Goal: Download file/media

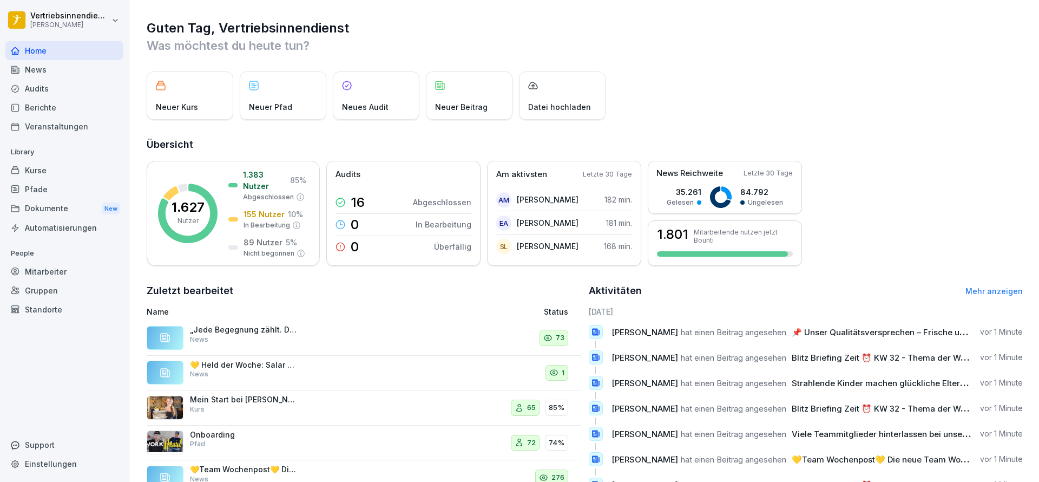
click at [58, 70] on div "News" at bounding box center [64, 69] width 118 height 19
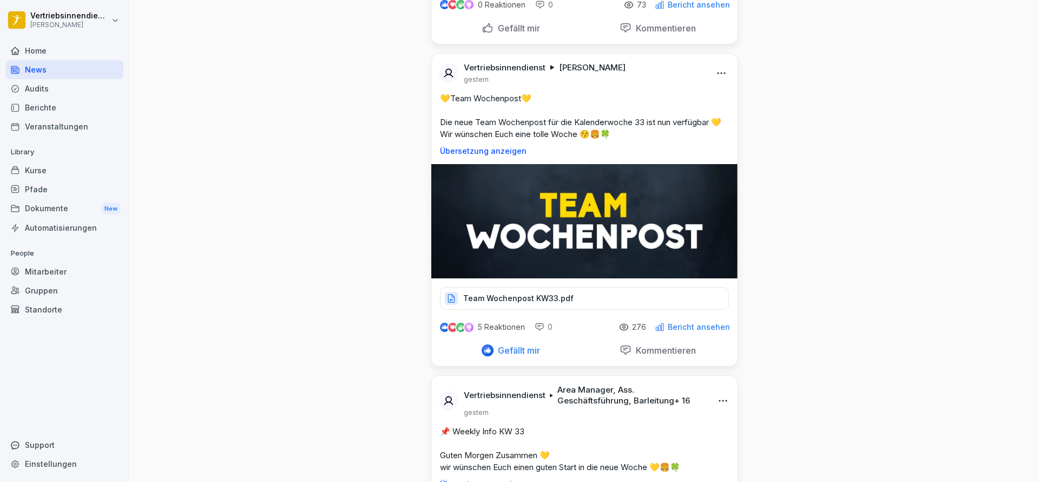
scroll to position [5152, 0]
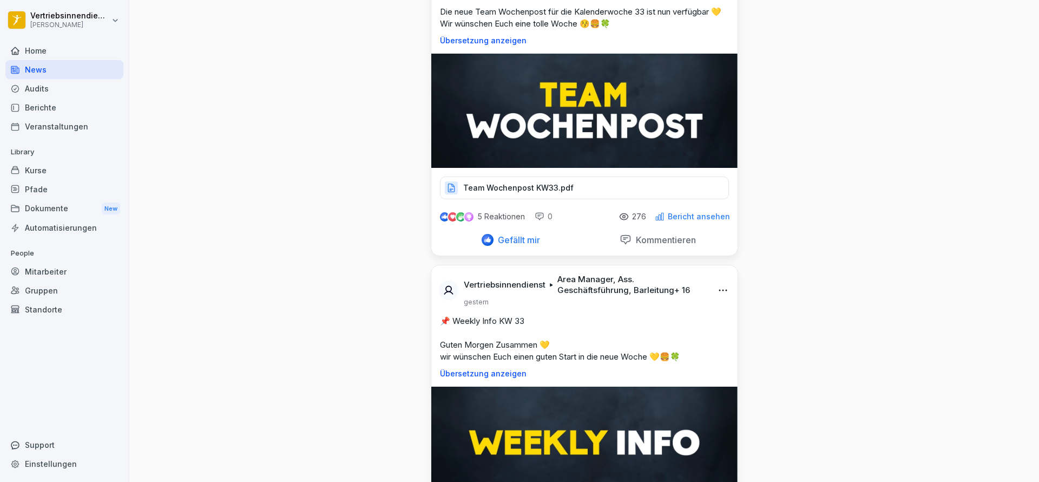
drag, startPoint x: 93, startPoint y: 201, endPoint x: 70, endPoint y: 208, distance: 23.8
click at [70, 208] on div "Dokumente New" at bounding box center [64, 209] width 118 height 20
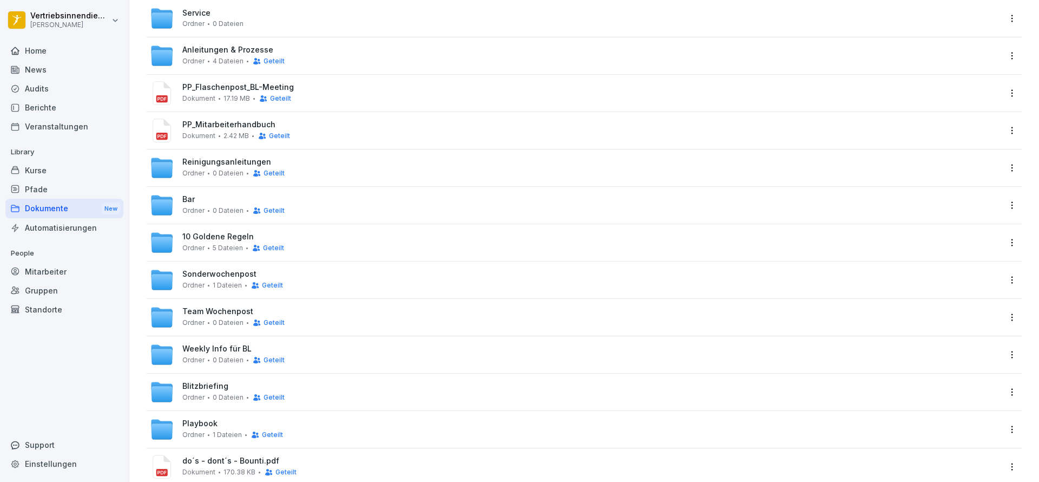
scroll to position [131, 0]
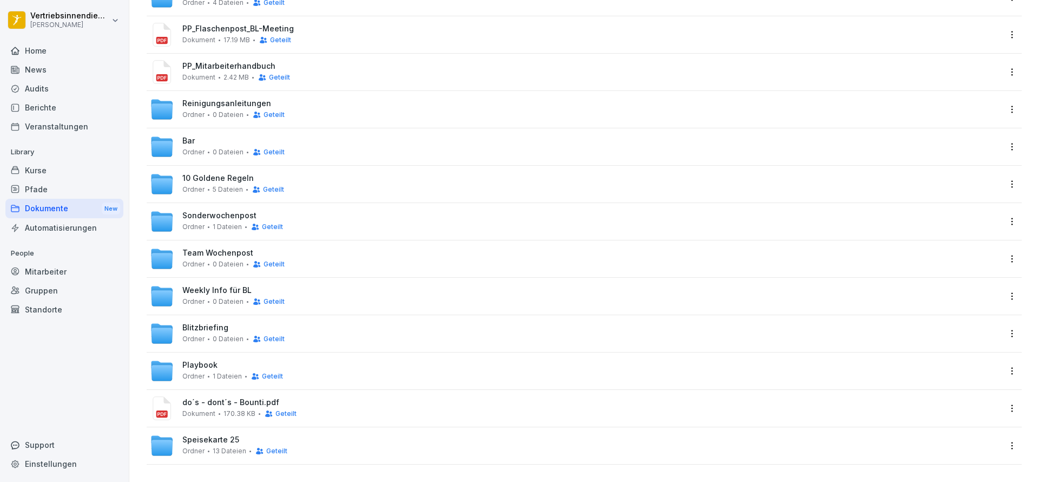
click at [213, 329] on span "Blitzbriefing" at bounding box center [205, 327] width 46 height 9
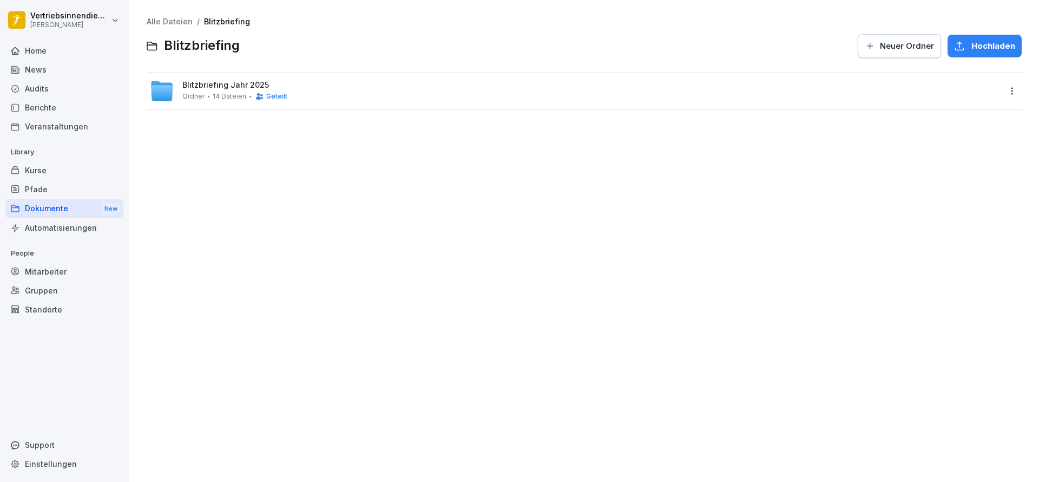
click at [192, 96] on span "Ordner" at bounding box center [193, 97] width 22 height 8
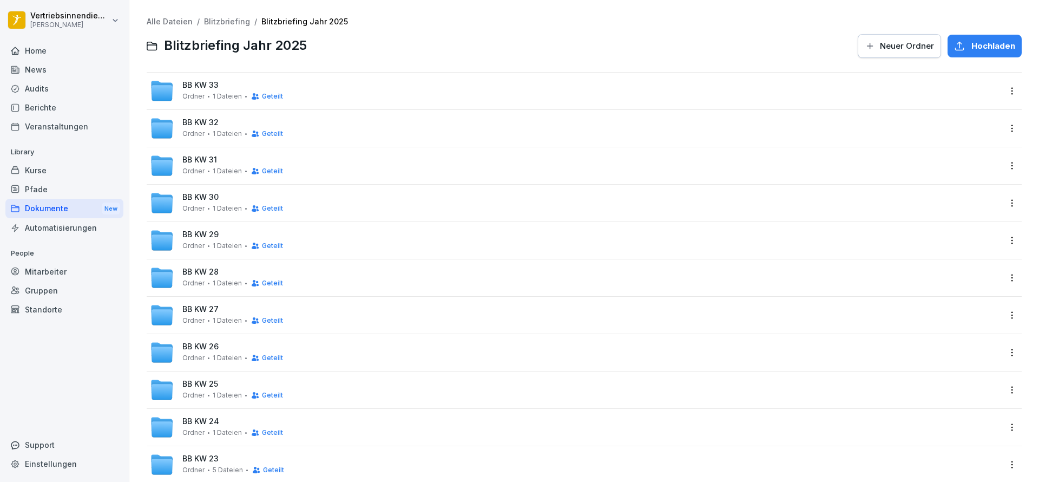
click at [214, 84] on span "BB KW 33" at bounding box center [200, 85] width 36 height 9
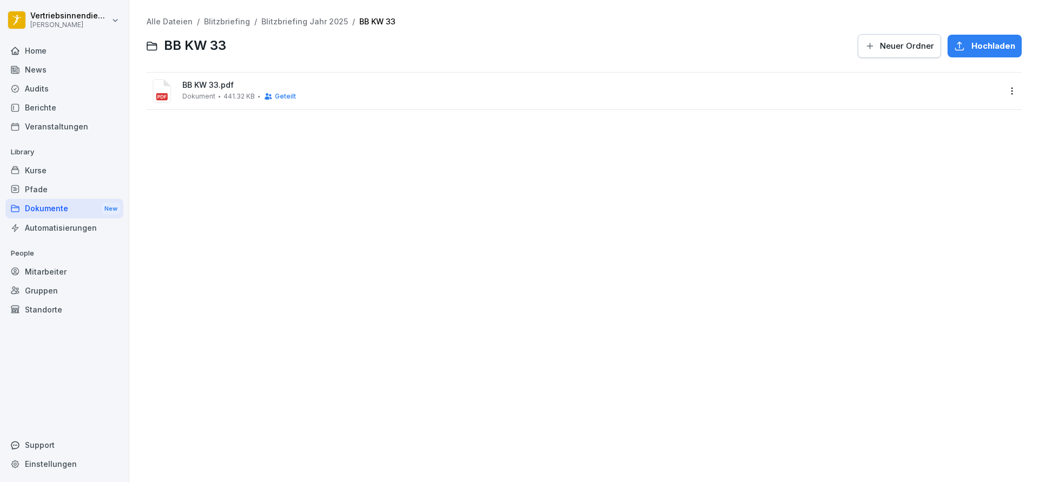
click at [1003, 89] on html "Vertriebsinnendienst [PERSON_NAME] Home News Audits Berichte Veranstaltungen Li…" at bounding box center [519, 241] width 1039 height 482
click at [659, 106] on html "Vertriebsinnendienst [PERSON_NAME] Home News Audits Berichte Veranstaltungen Li…" at bounding box center [519, 241] width 1039 height 482
click at [196, 89] on span "BB KW 33.pdf" at bounding box center [591, 85] width 819 height 9
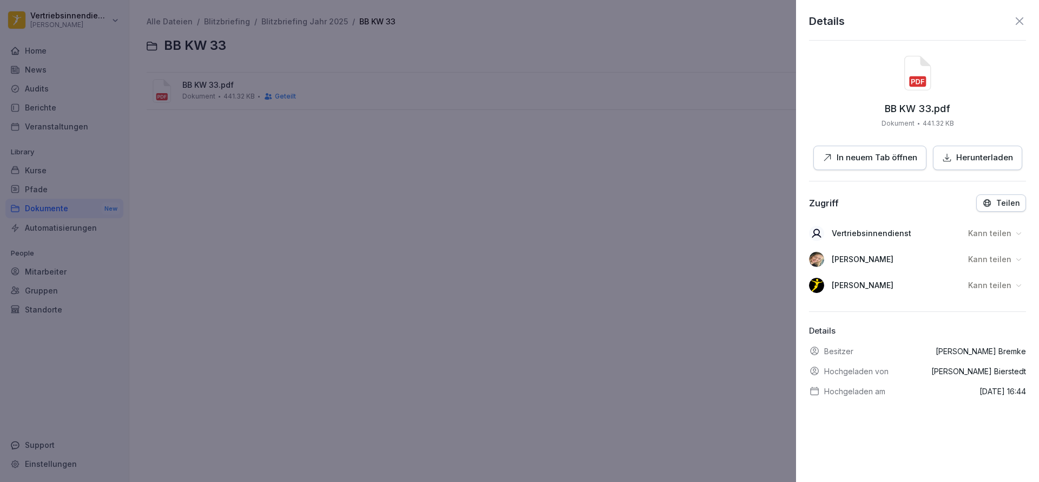
click at [424, 204] on div at bounding box center [519, 241] width 1039 height 482
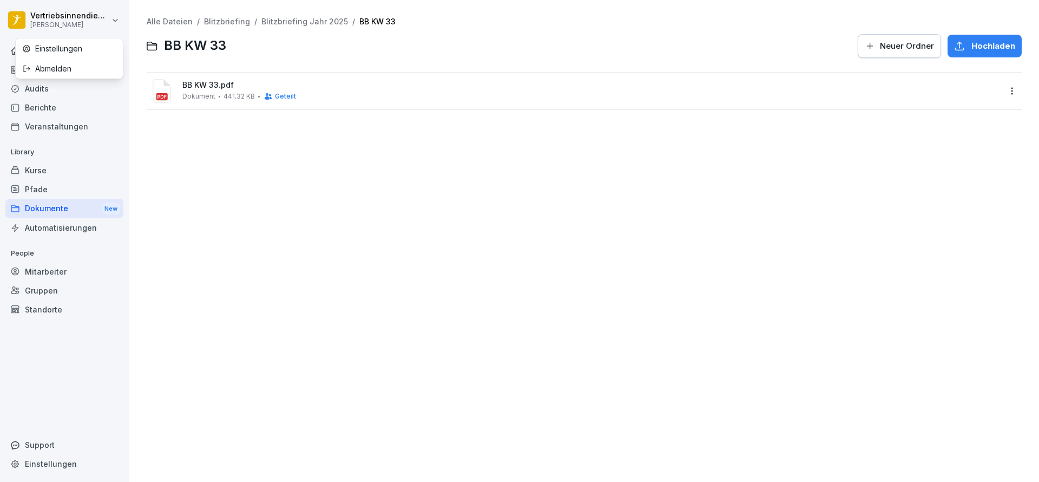
click at [67, 19] on html "Vertriebsinnendienst [PERSON_NAME] Home News Audits Berichte Veranstaltungen Li…" at bounding box center [519, 241] width 1039 height 482
click at [63, 65] on div "Abmelden" at bounding box center [69, 68] width 107 height 20
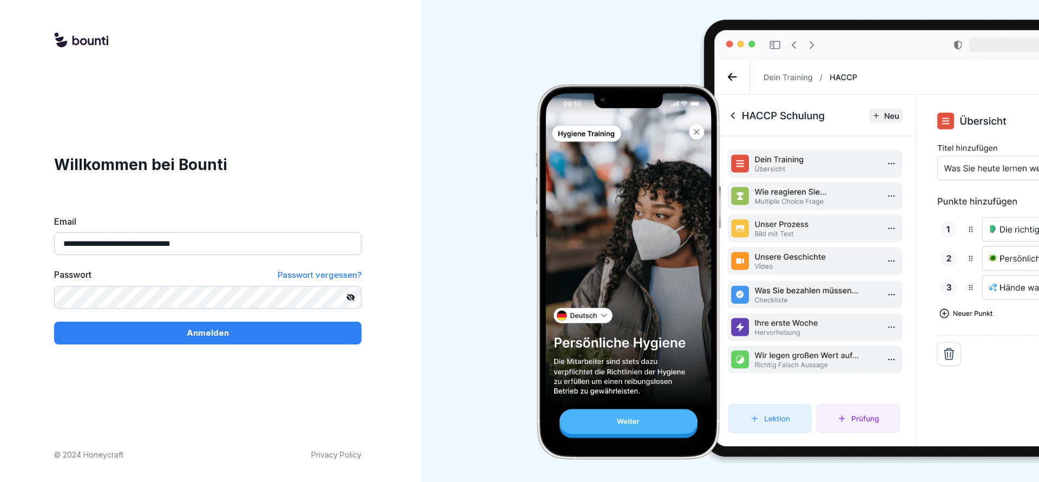
click at [276, 247] on input "**********" at bounding box center [207, 243] width 307 height 23
type input "**********"
click at [238, 326] on button "Anmelden" at bounding box center [207, 332] width 307 height 23
